Goal: Communication & Community: Share content

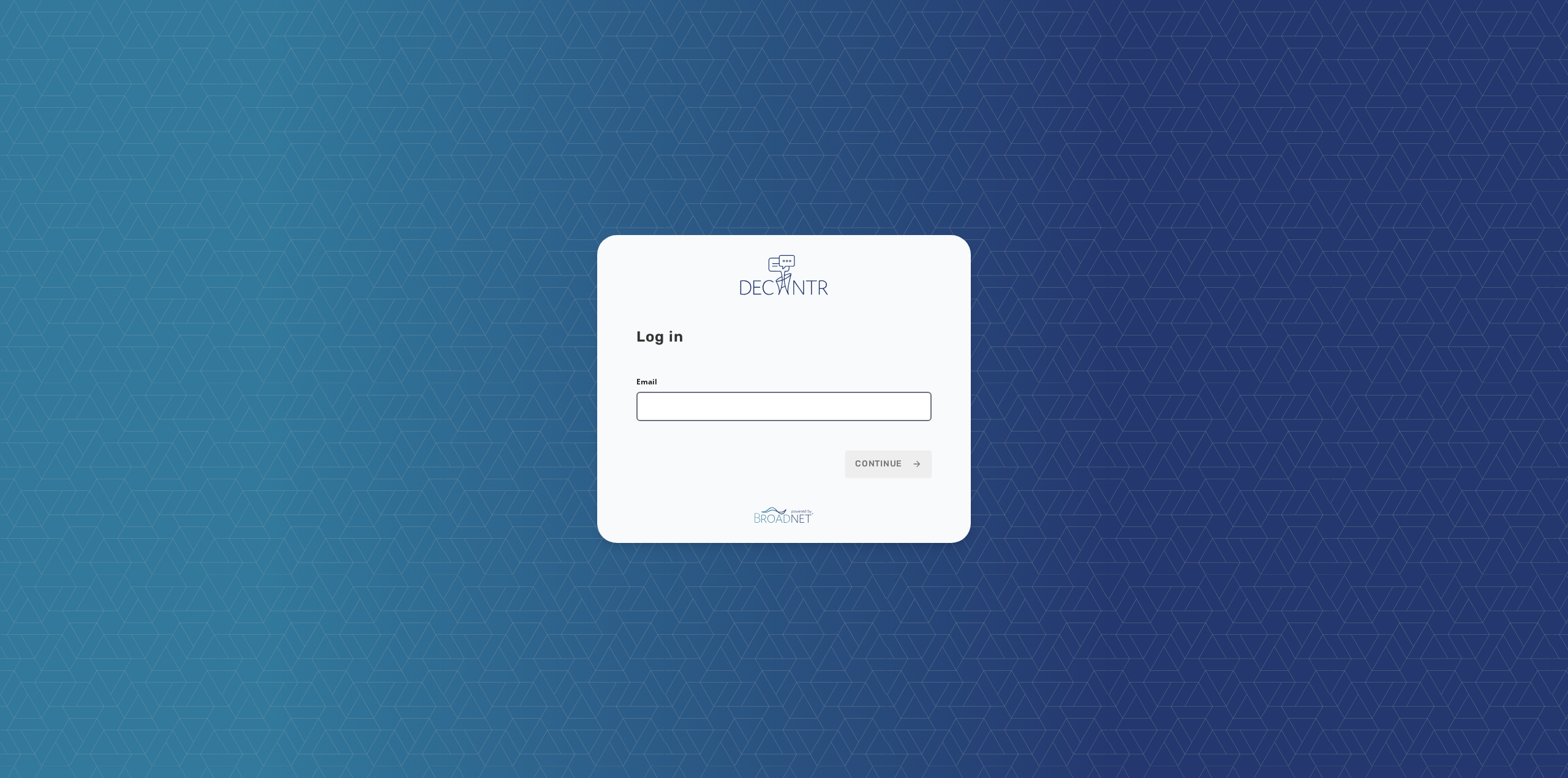
click at [697, 407] on input "Email" at bounding box center [784, 406] width 296 height 29
type input "**********"
click at [897, 468] on span "Continue" at bounding box center [888, 464] width 67 height 12
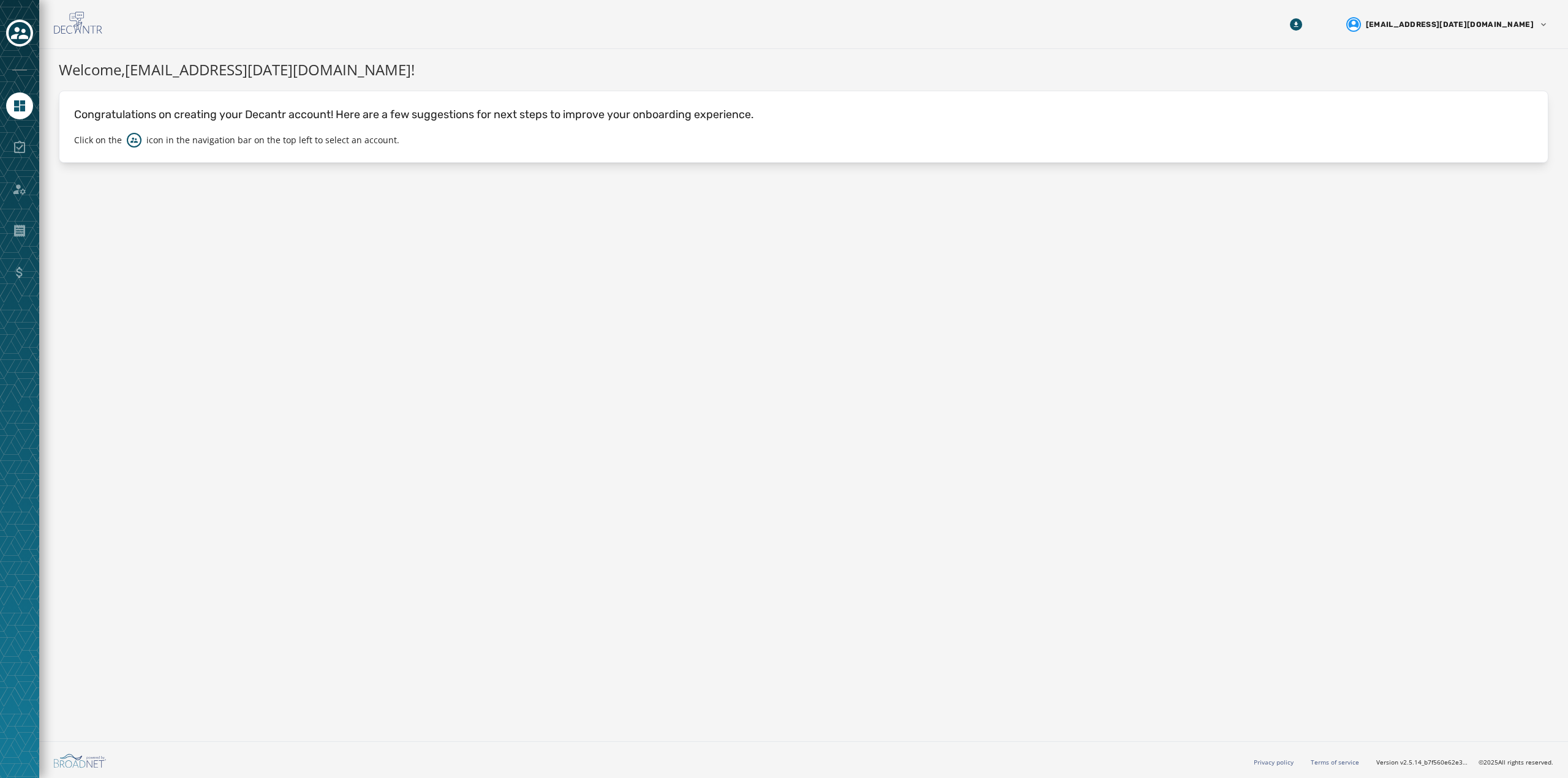
click at [24, 143] on div at bounding box center [20, 148] width 27 height 27
click at [14, 30] on icon "Toggle account select drawer" at bounding box center [19, 33] width 17 height 12
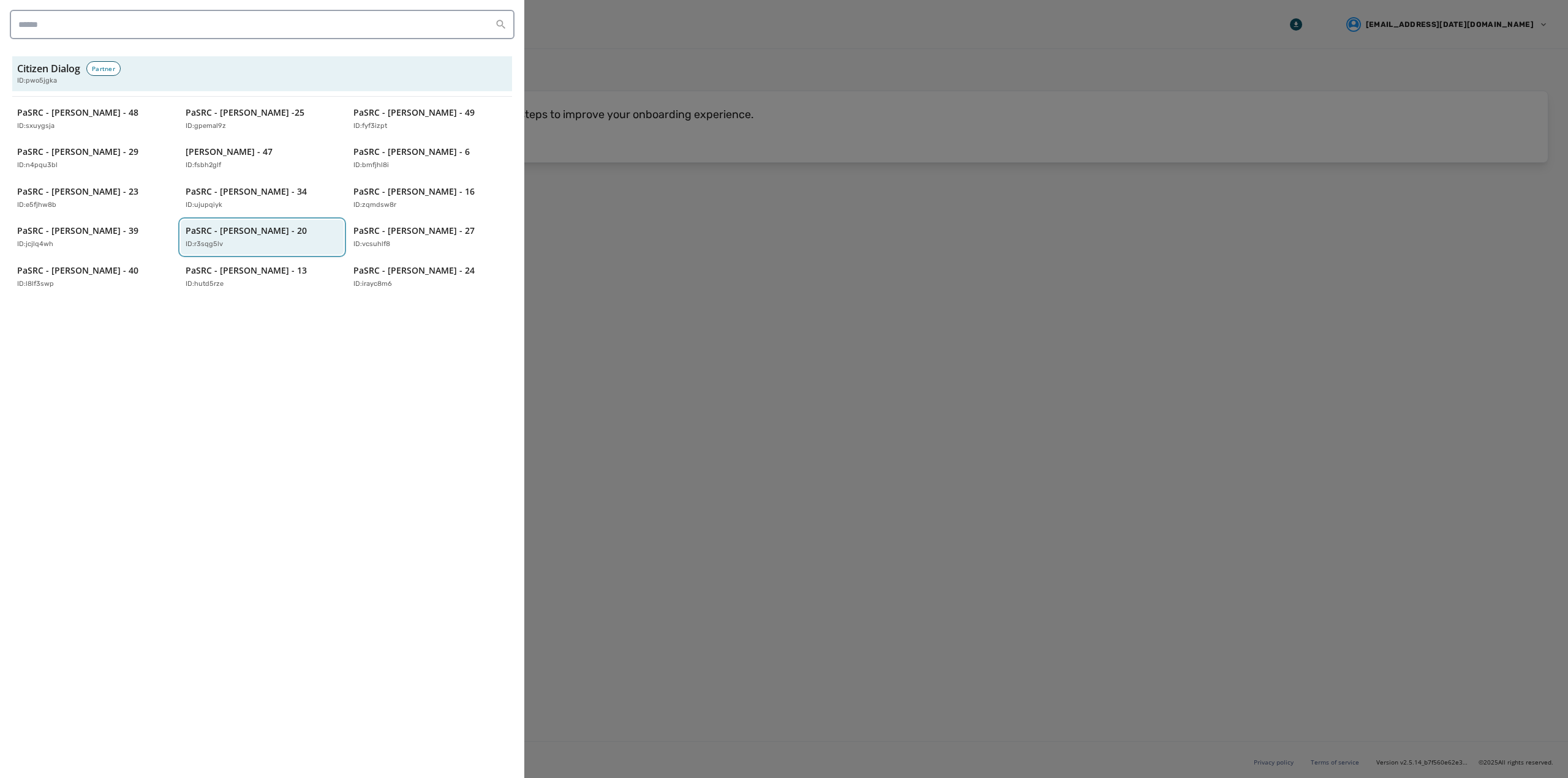
click at [233, 232] on p "PaSRC - [PERSON_NAME] - 20" at bounding box center [246, 230] width 121 height 12
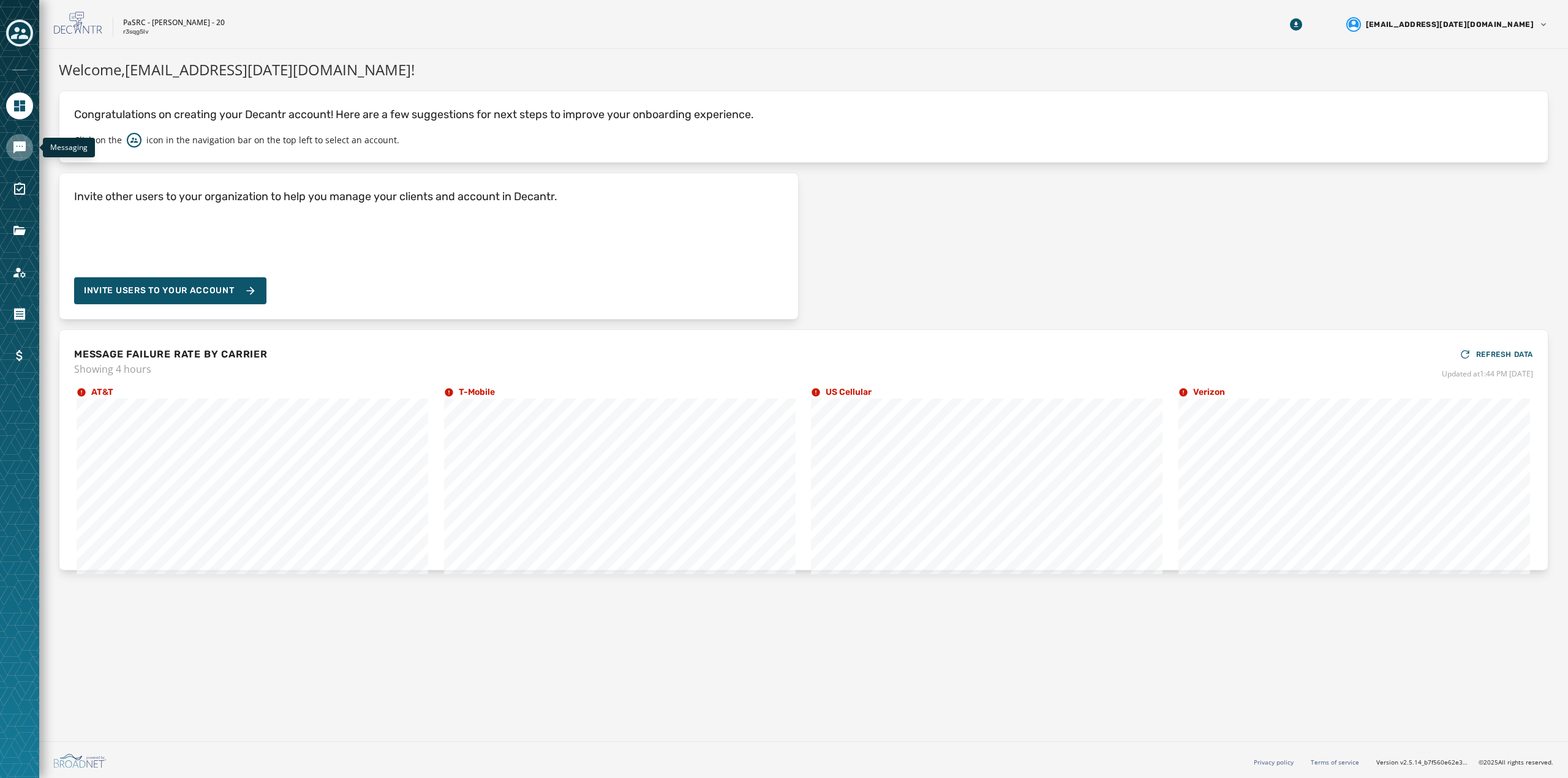
click at [13, 151] on icon "Navigate to Messaging" at bounding box center [19, 148] width 14 height 14
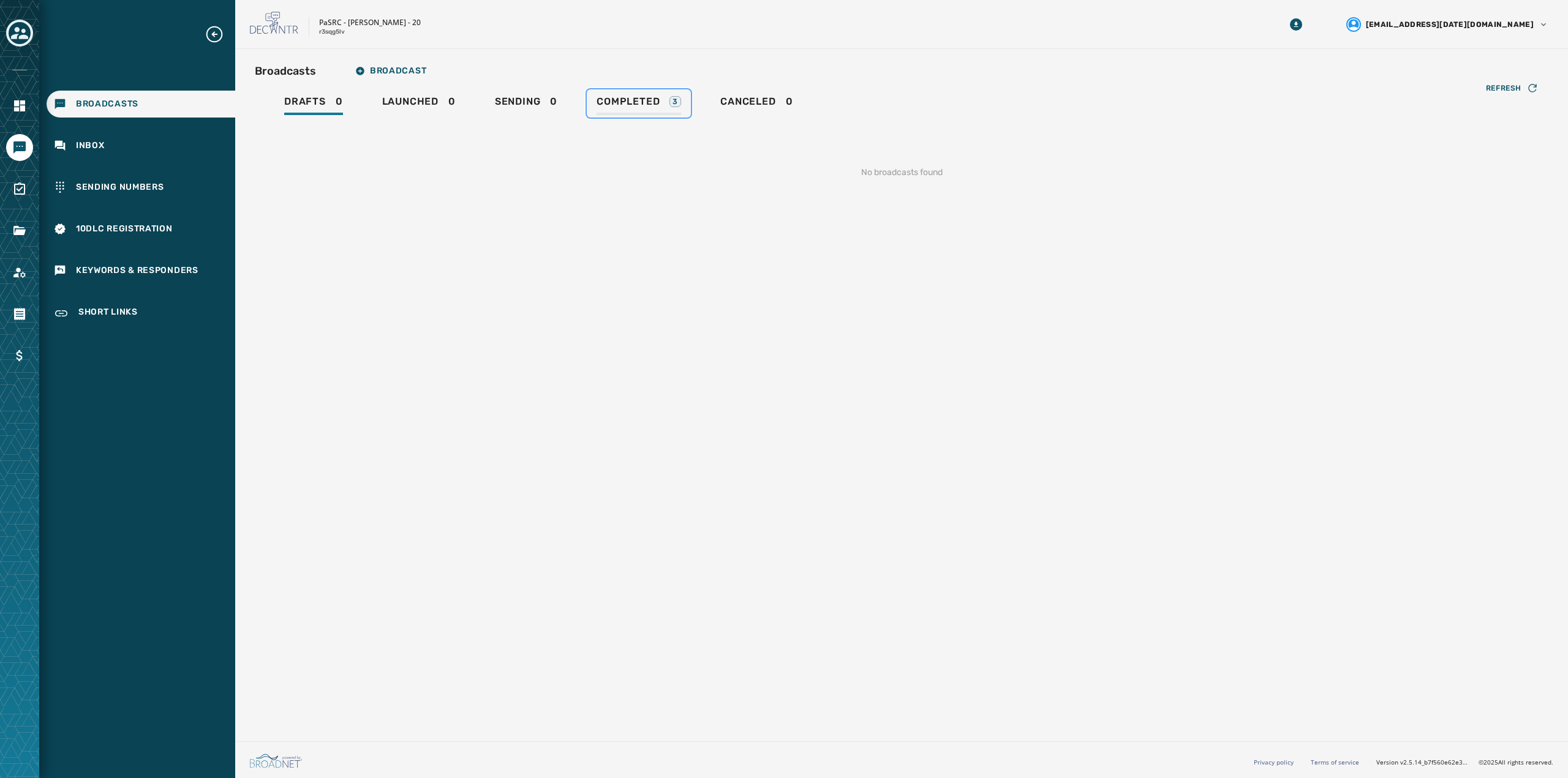
click at [629, 103] on span "Completed" at bounding box center [628, 101] width 63 height 12
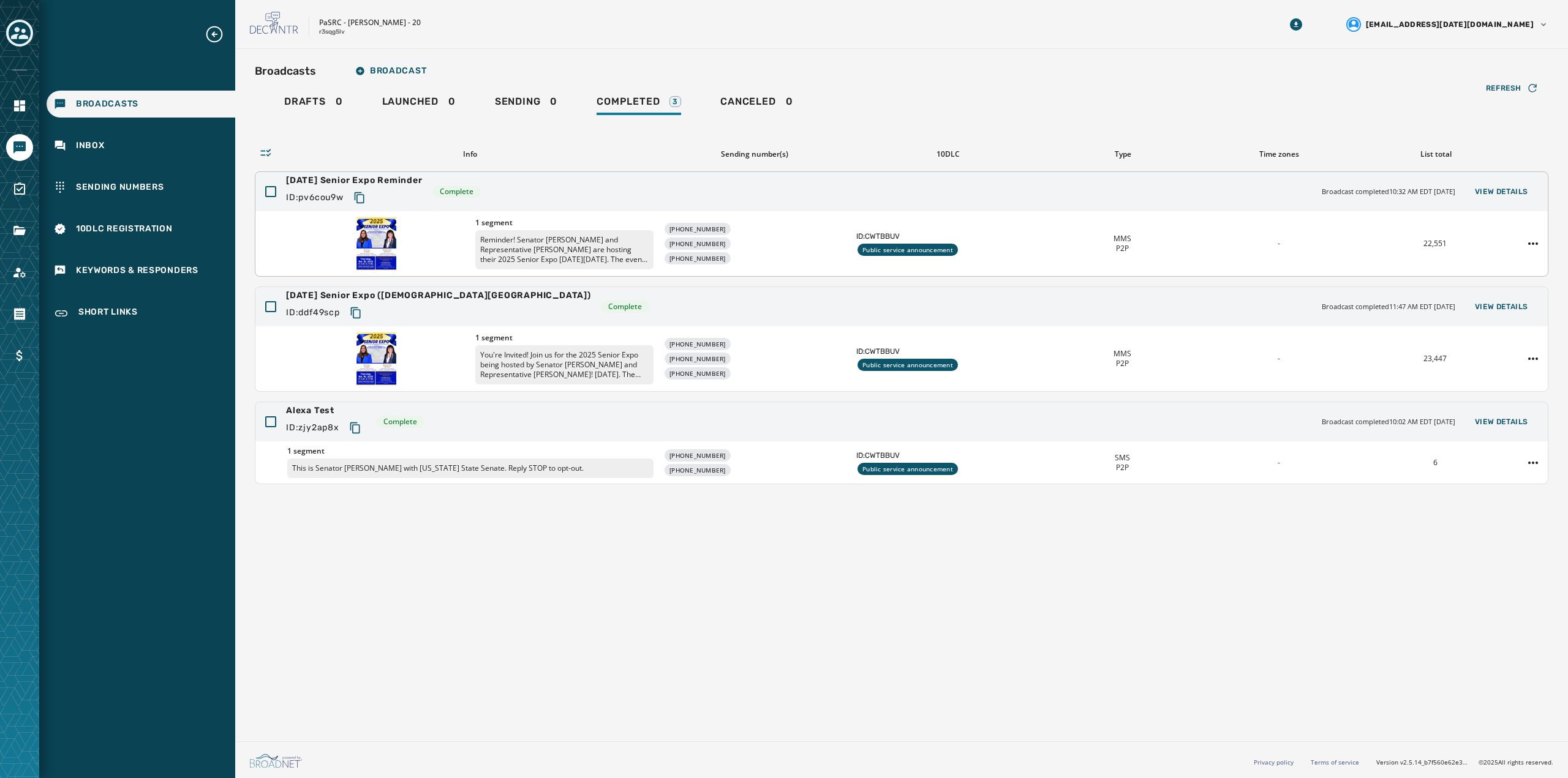
click at [357, 234] on img at bounding box center [377, 243] width 43 height 55
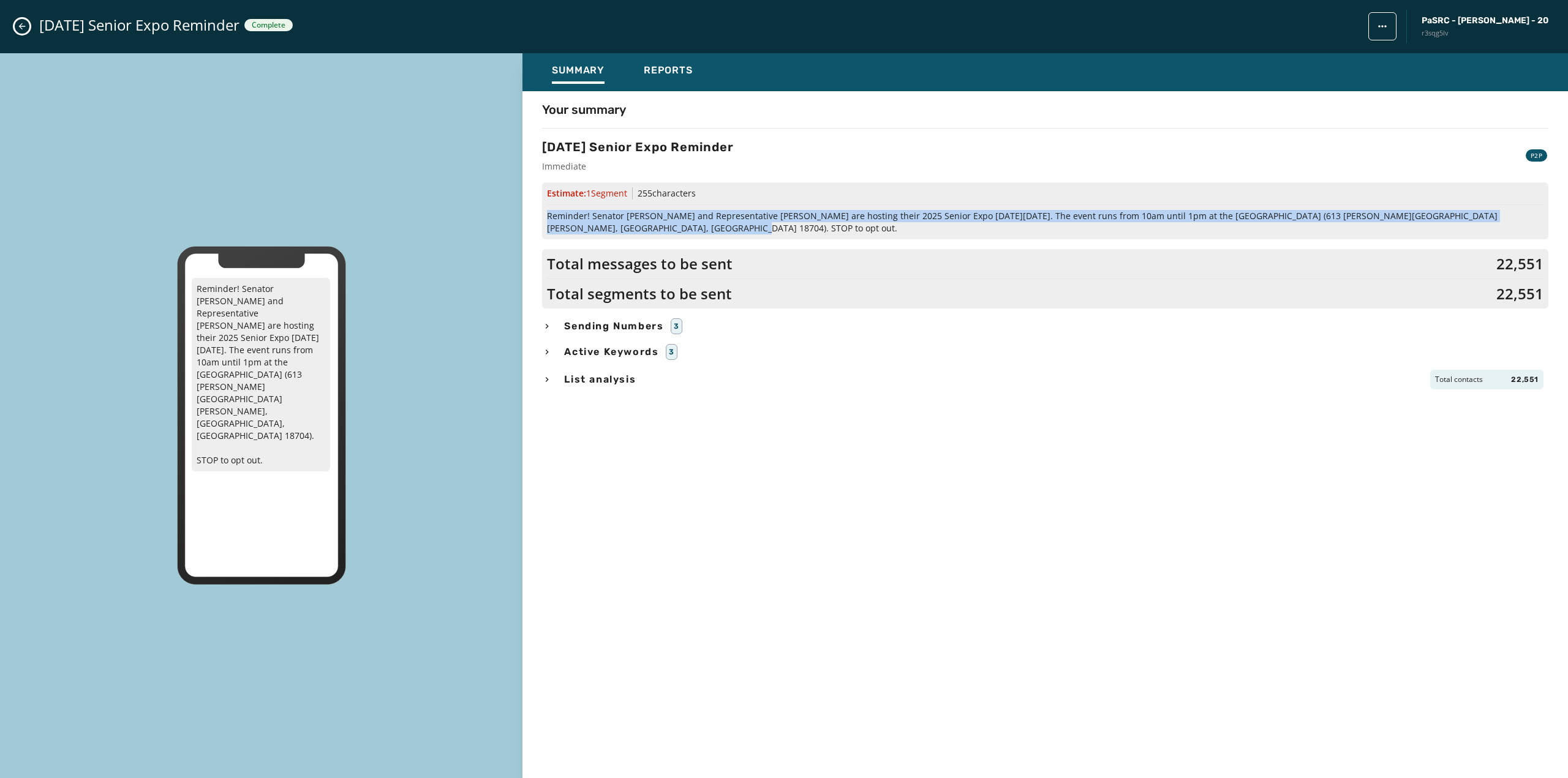
drag, startPoint x: 592, startPoint y: 224, endPoint x: 538, endPoint y: 219, distance: 54.2
click at [538, 219] on div "Your summary [DATE] Senior Expo Reminder Immediate P2P Estimate: 1 Segment 255 …" at bounding box center [1044, 431] width 1045 height 660
copy span "Reminder! Senator [PERSON_NAME] and Representative [PERSON_NAME] are hosting th…"
